Goal: Task Accomplishment & Management: Manage account settings

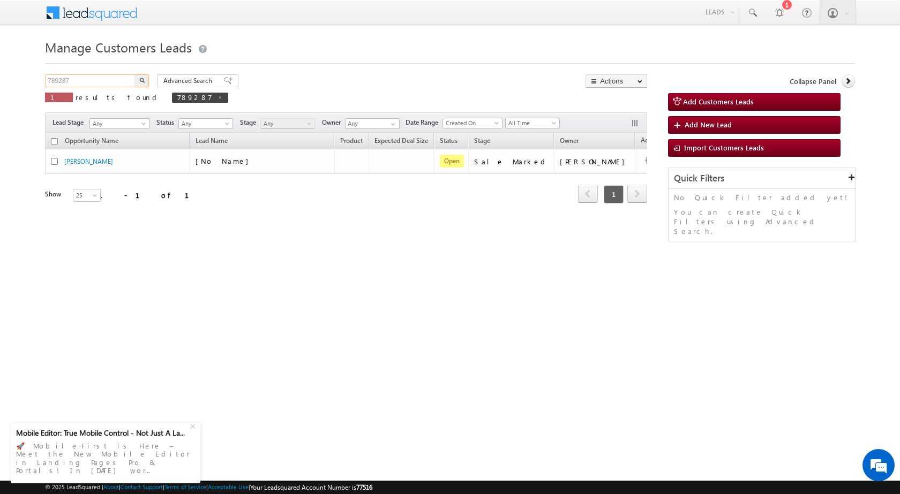
drag, startPoint x: 106, startPoint y: 78, endPoint x: 0, endPoint y: 80, distance: 106.1
click at [0, 80] on body "Menu [PERSON_NAME] sitar a7@ks erve." at bounding box center [450, 152] width 900 height 304
paste input "8861"
type input "788861"
click at [138, 79] on button "button" at bounding box center [142, 80] width 14 height 13
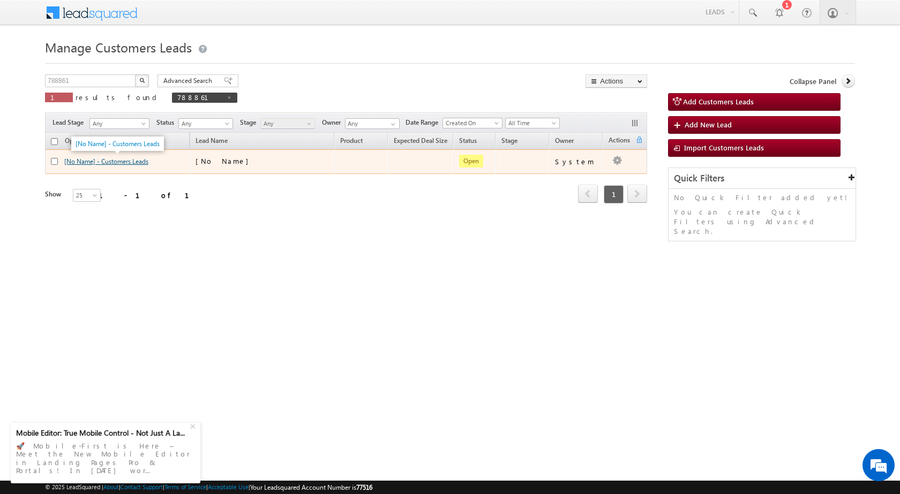
click at [112, 158] on link "[No Name] - Customers Leads" at bounding box center [106, 161] width 84 height 8
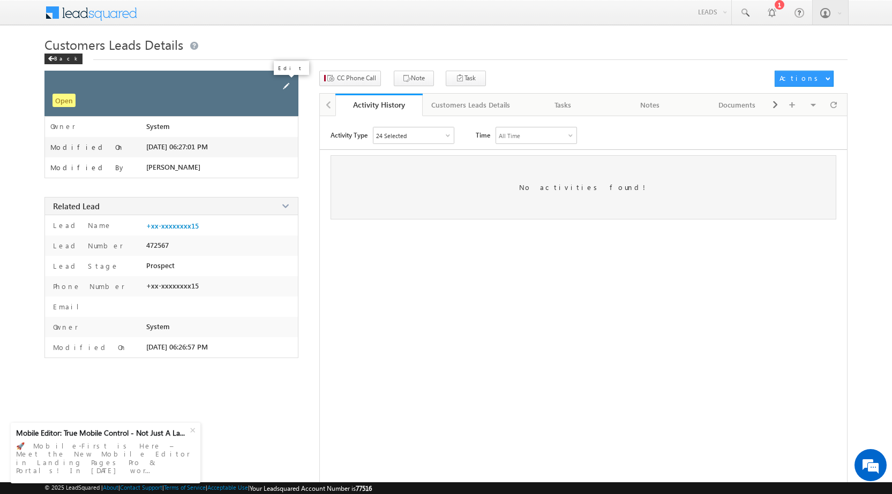
click at [292, 81] on link at bounding box center [286, 86] width 12 height 13
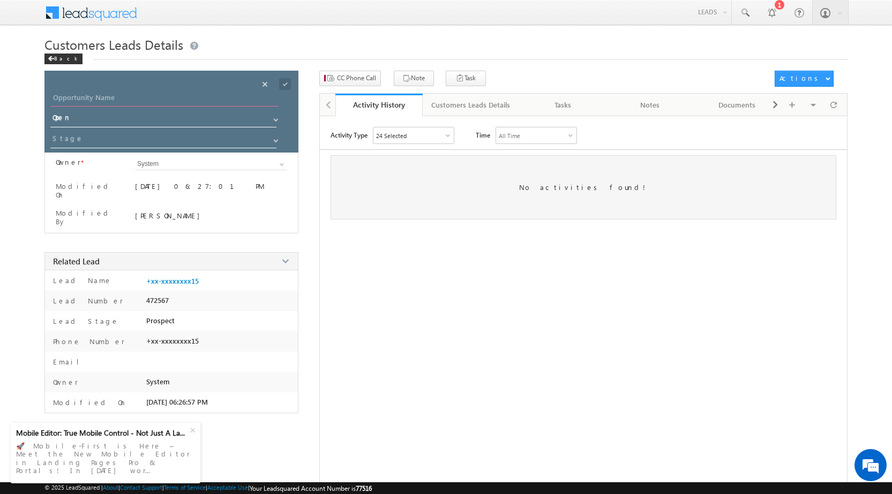
click at [179, 99] on input "Opportunity Name" at bounding box center [165, 99] width 228 height 15
type input "[PERSON_NAME]"
click at [279, 142] on span at bounding box center [276, 141] width 9 height 9
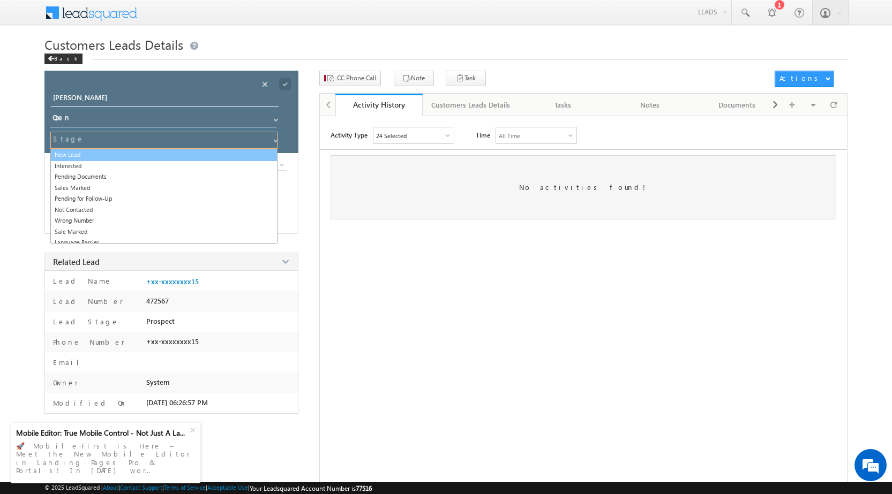
click at [105, 153] on link "New Lead" at bounding box center [163, 155] width 227 height 12
type input "New Lead"
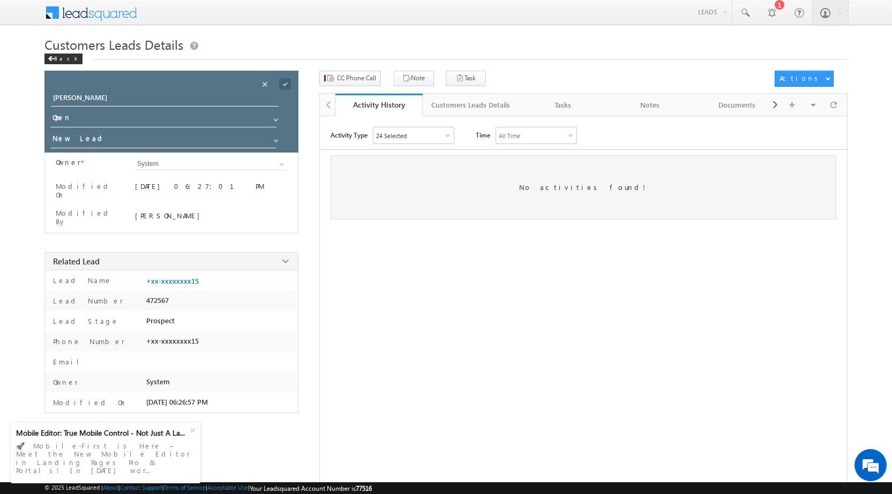
click at [287, 85] on span at bounding box center [285, 84] width 12 height 12
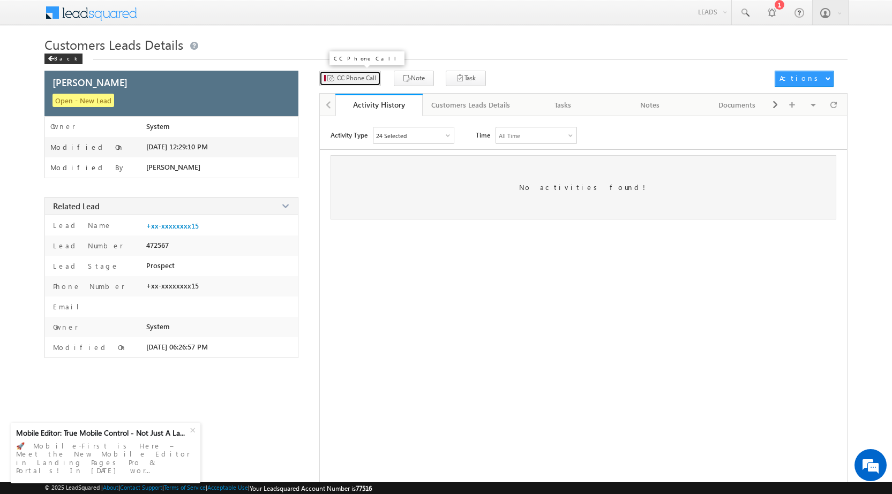
click at [348, 80] on span "CC Phone Call" at bounding box center [356, 78] width 39 height 10
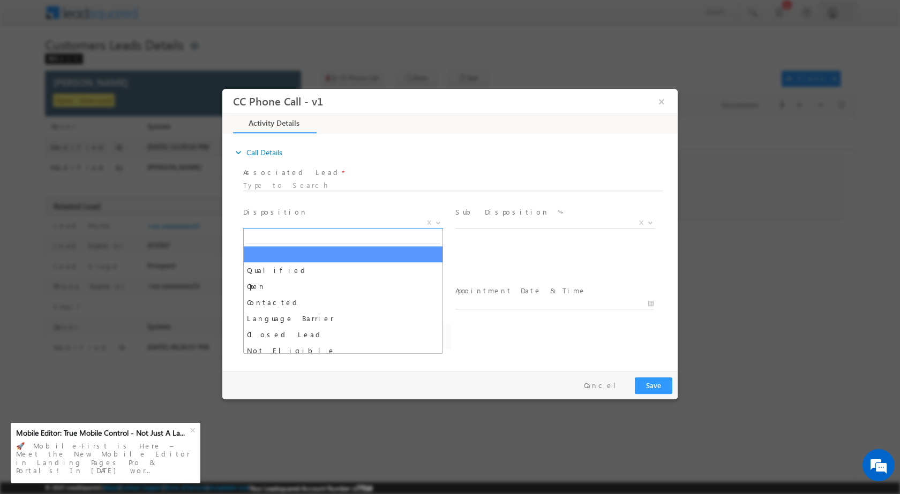
click at [438, 222] on b at bounding box center [438, 222] width 6 height 4
select select "[PERSON_NAME][EMAIL_ADDRESS][PERSON_NAME][DOMAIN_NAME]"
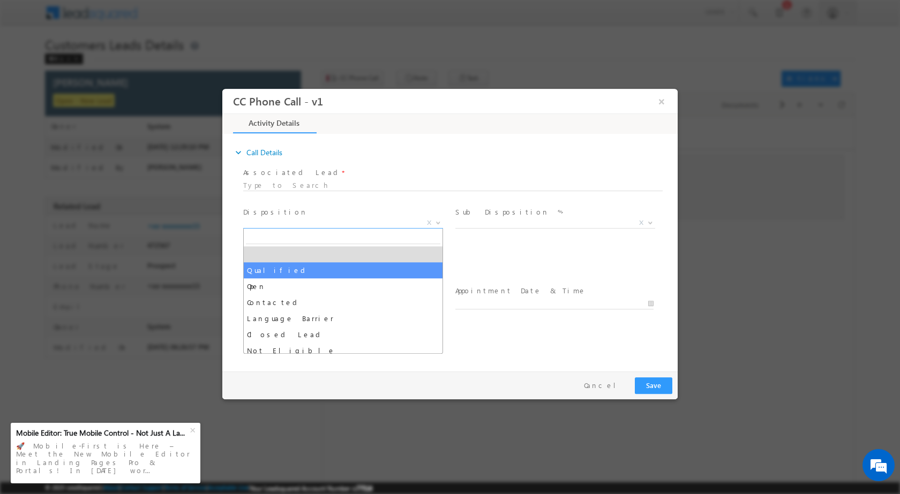
select select "Qualified"
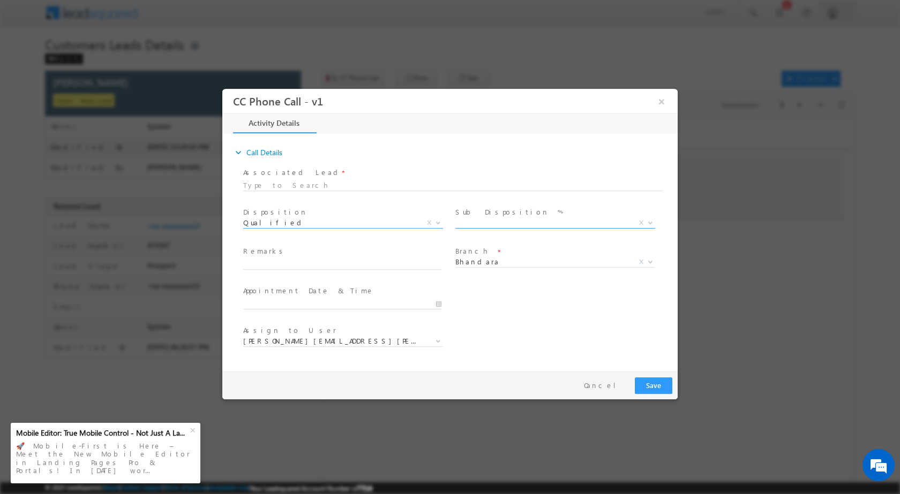
click at [645, 225] on span at bounding box center [649, 222] width 11 height 14
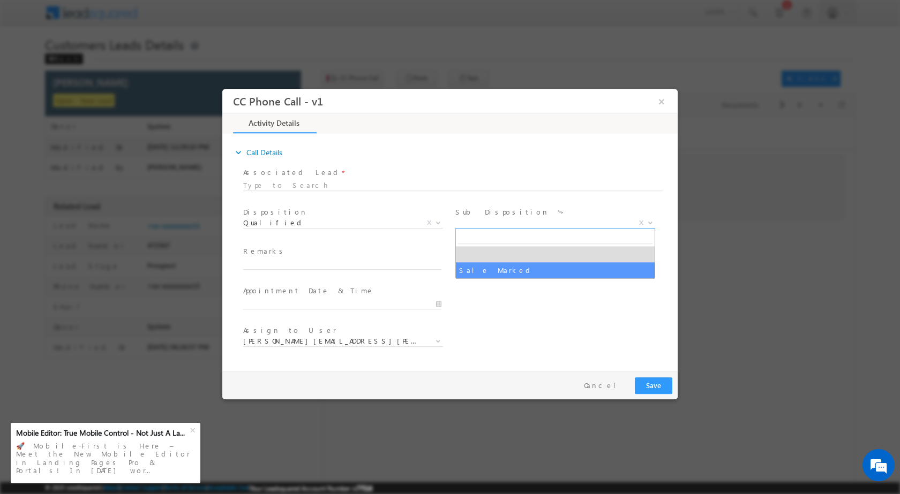
select select "Sale Marked"
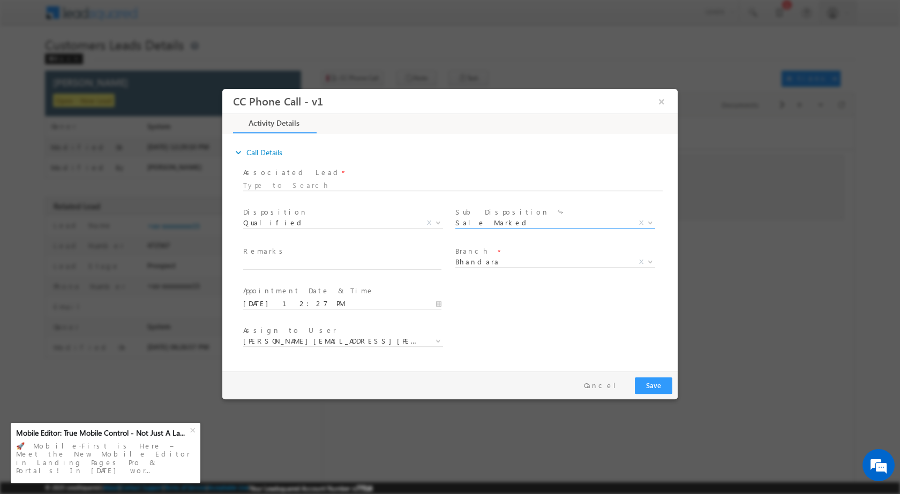
click at [441, 303] on input "[DATE] 12:27 PM" at bounding box center [342, 303] width 198 height 11
type input "[DATE] 12:27 PM"
type input "11"
type input "[DATE] 11:27 PM"
click at [306, 294] on input "27" at bounding box center [312, 290] width 44 height 7
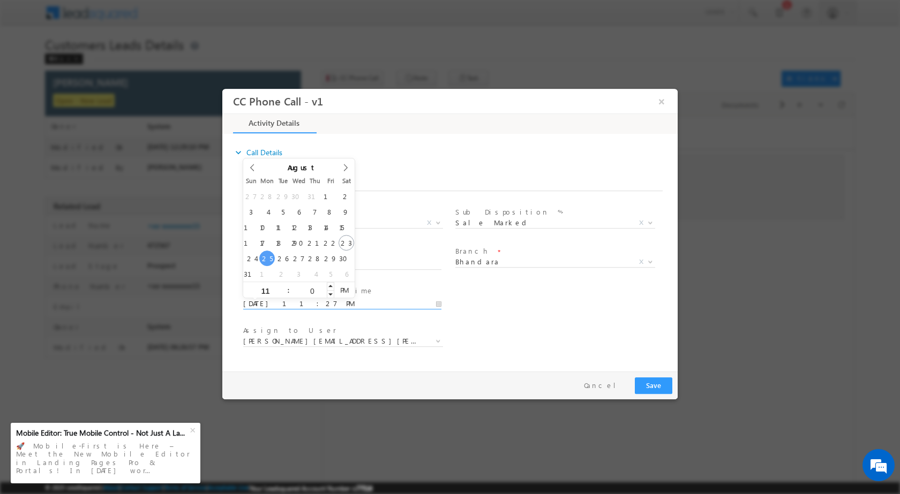
type input "00"
type input "[DATE] 11:00 AM"
click at [344, 294] on span "AM" at bounding box center [344, 290] width 20 height 16
click at [530, 326] on div "Assign to User * [PERSON_NAME][EMAIL_ADDRESS][PERSON_NAME][DOMAIN_NAME] [PERSON…" at bounding box center [459, 342] width 437 height 40
click at [441, 343] on span at bounding box center [437, 341] width 11 height 14
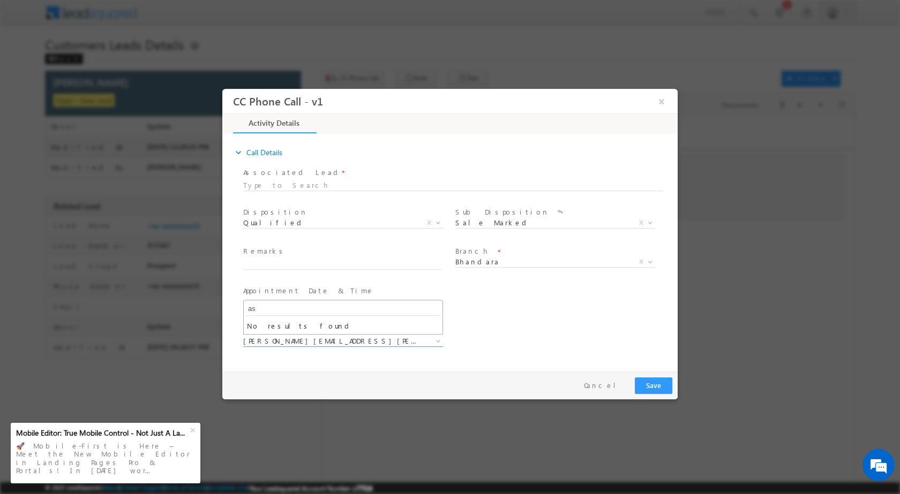
type input "a"
click at [444, 340] on div "[PERSON_NAME][EMAIL_ADDRESS][PERSON_NAME][DOMAIN_NAME] [PERSON_NAME][DOMAIN_NAM…" at bounding box center [347, 342] width 208 height 12
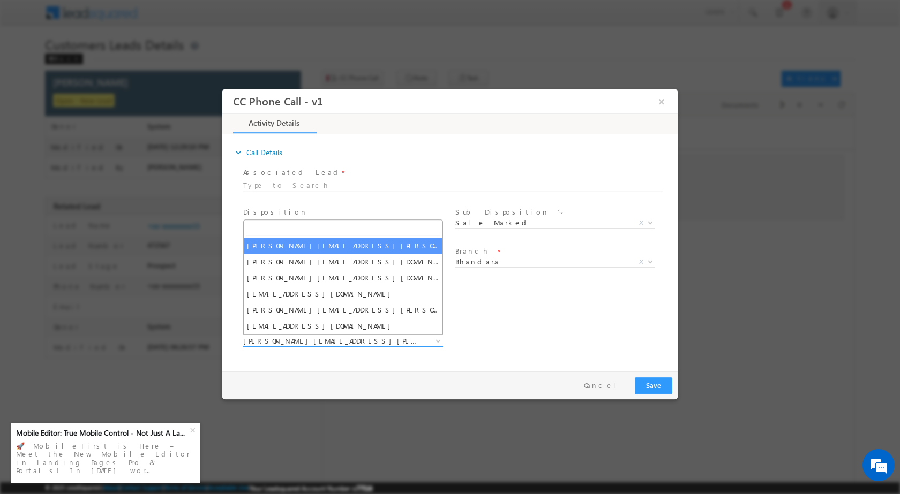
click at [438, 342] on b at bounding box center [438, 341] width 6 height 4
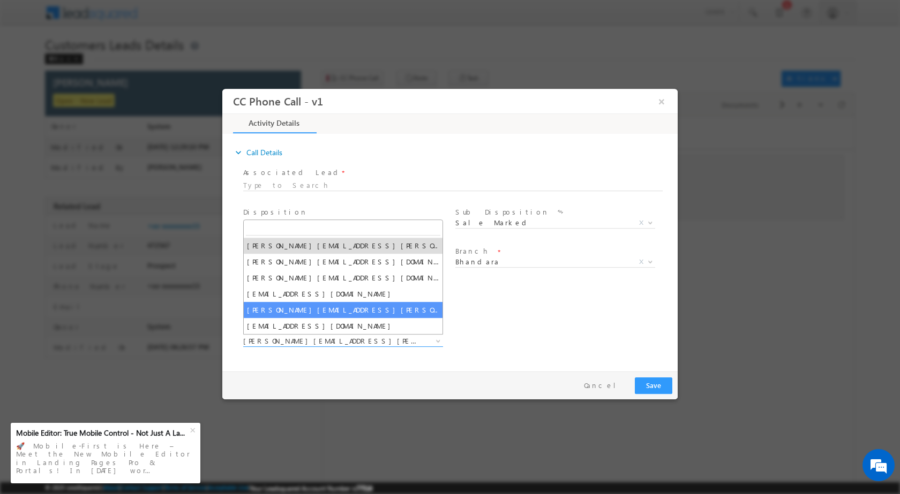
click at [478, 311] on div "User Branch * Appointment Date & Time * [DATE] 11:00 AM" at bounding box center [459, 303] width 437 height 40
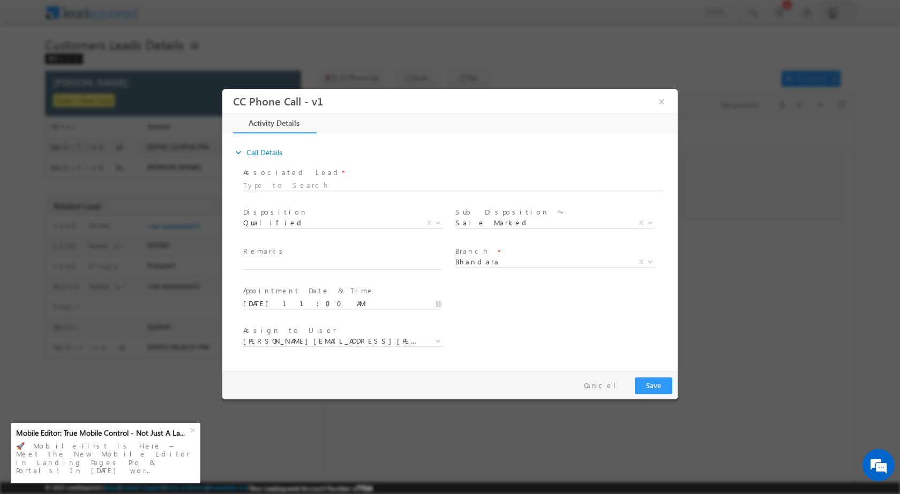
click at [359, 256] on span "Remarks *" at bounding box center [342, 252] width 198 height 12
click at [356, 260] on input "text" at bounding box center [342, 264] width 198 height 11
paste input "23/08-Customer name is [PERSON_NAME] Customer age is [DEMOGRAPHIC_DATA] yrs Loa…"
type input "23/08-Customer name is [PERSON_NAME] Customer age is [DEMOGRAPHIC_DATA] yrs Loa…"
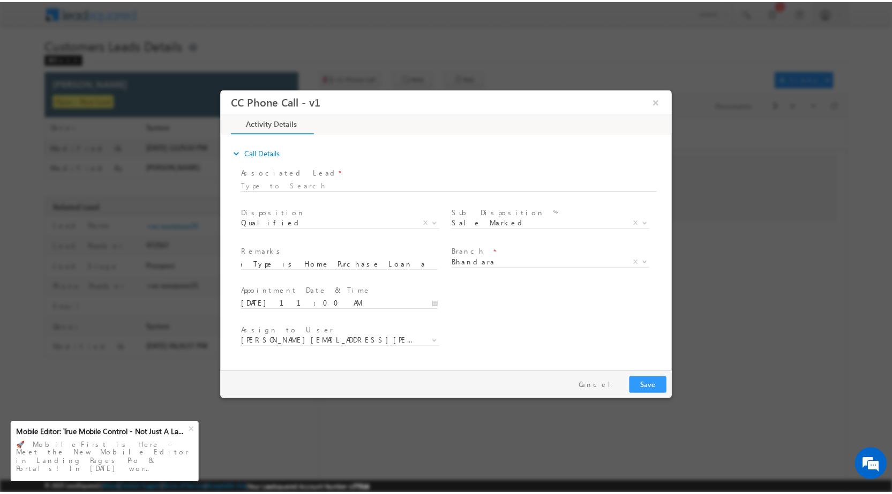
scroll to position [0, 0]
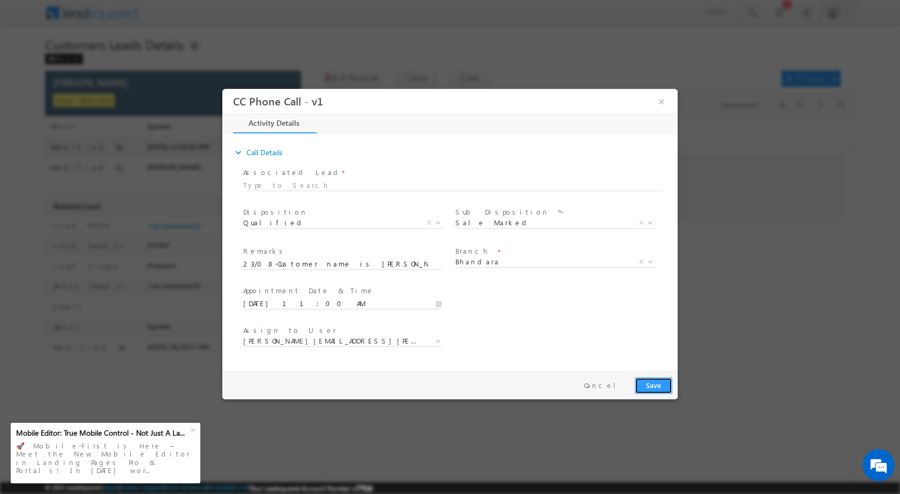
click at [649, 380] on button "Save" at bounding box center [653, 385] width 37 height 17
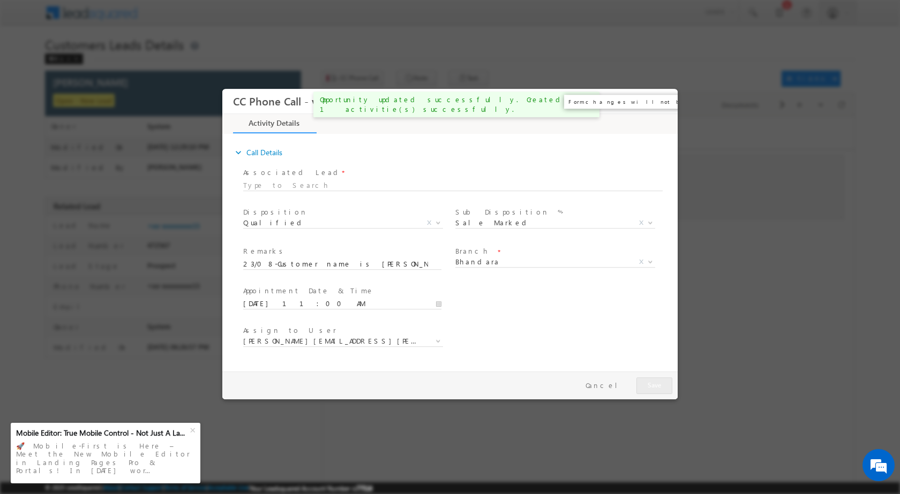
click at [665, 101] on button "×" at bounding box center [661, 101] width 18 height 20
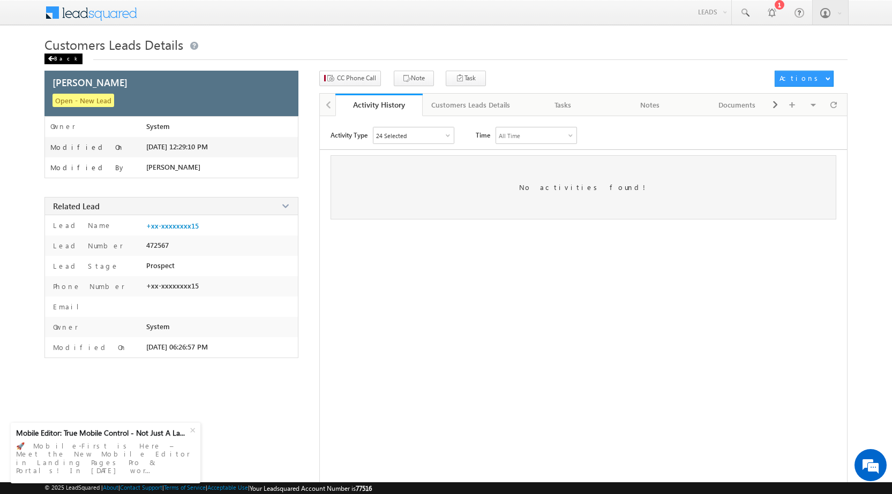
click at [60, 59] on div "Back" at bounding box center [63, 59] width 38 height 11
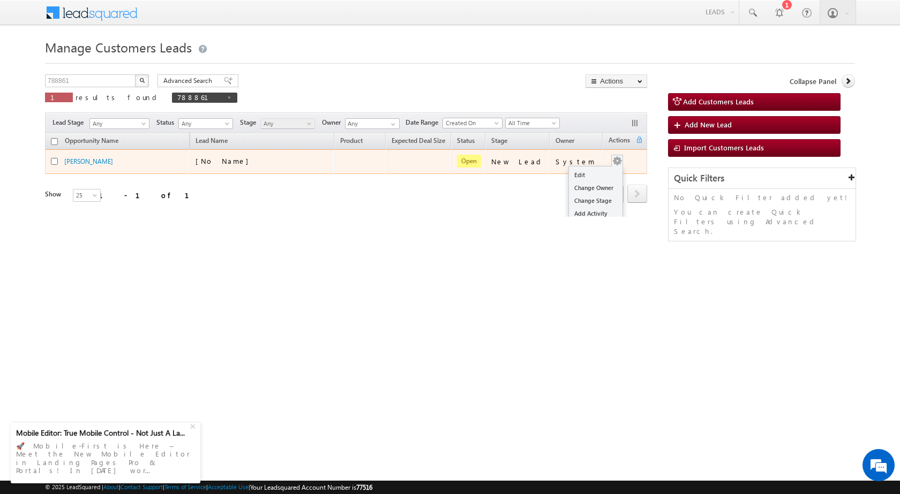
click at [612, 166] on button "button" at bounding box center [617, 161] width 11 height 11
click at [583, 172] on link "Edit" at bounding box center [596, 175] width 54 height 13
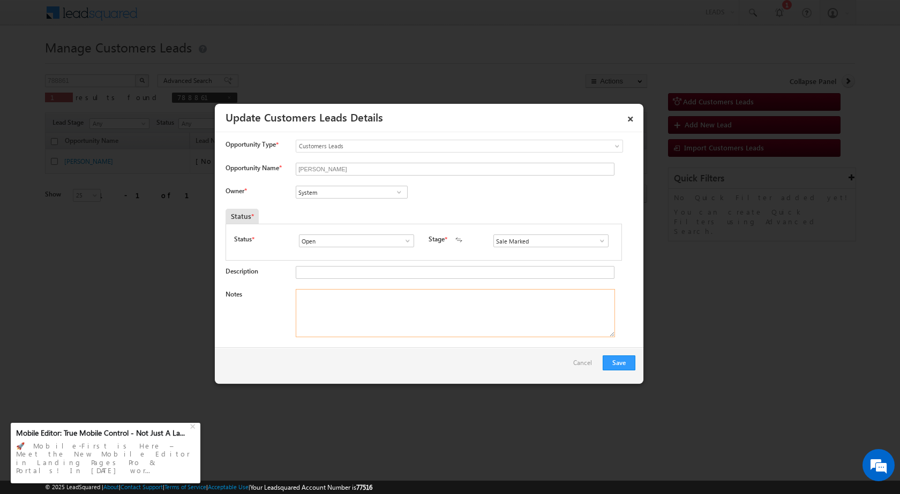
click at [352, 318] on textarea "Notes" at bounding box center [455, 313] width 319 height 48
paste textarea "23/08-Customer name is Ankul Pandey Customer age is 35 yrs Loan Type is Home Pu…"
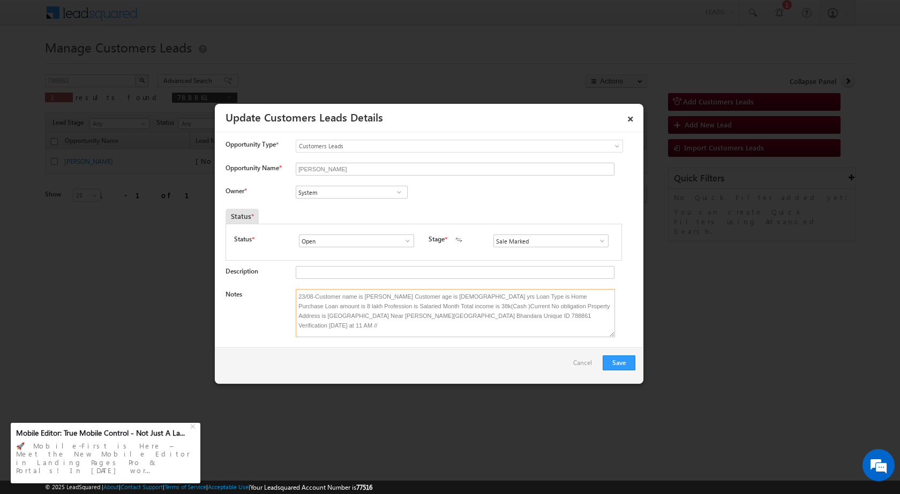
type textarea "23/08-Customer name is Ankul Pandey Customer age is 35 yrs Loan Type is Home Pu…"
click at [394, 187] on link at bounding box center [398, 192] width 13 height 11
paste input "[EMAIL_ADDRESS][PERSON_NAME][DOMAIN_NAME]"
click at [359, 205] on link "Ashish Kailash Bhati ashish.bhati@sgrlimited.in" at bounding box center [352, 209] width 112 height 20
type input "Ashish Kailash Bhati"
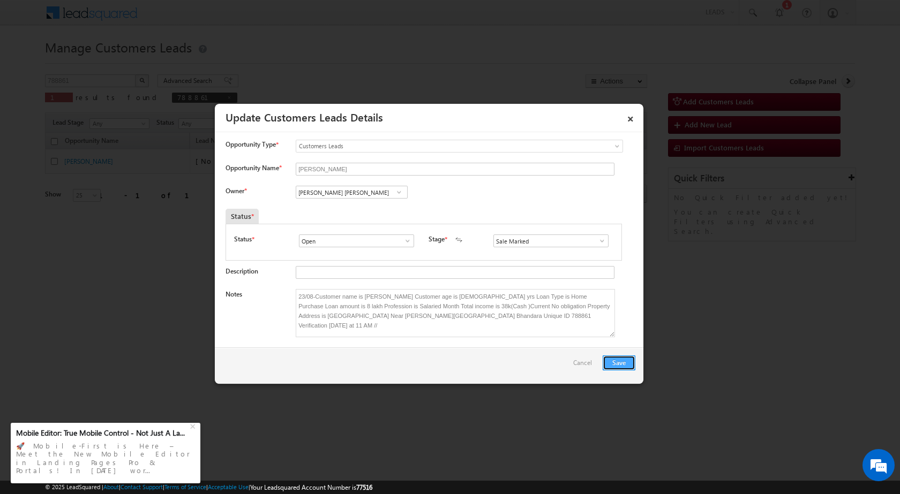
click at [623, 364] on button "Save" at bounding box center [619, 363] width 33 height 15
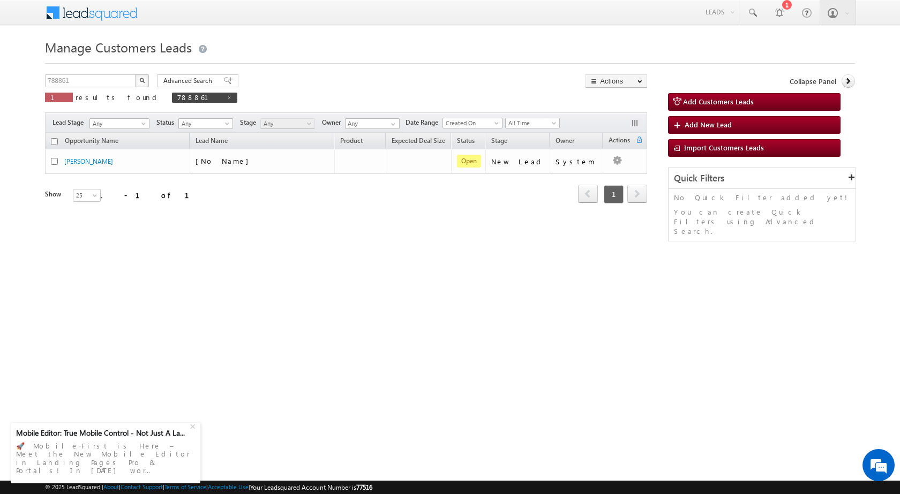
click at [549, 229] on div "Opportunity Name Lead Name Product Expected Deal Size Status Stage Owner Action…" at bounding box center [346, 183] width 602 height 100
